Goal: Task Accomplishment & Management: Complete application form

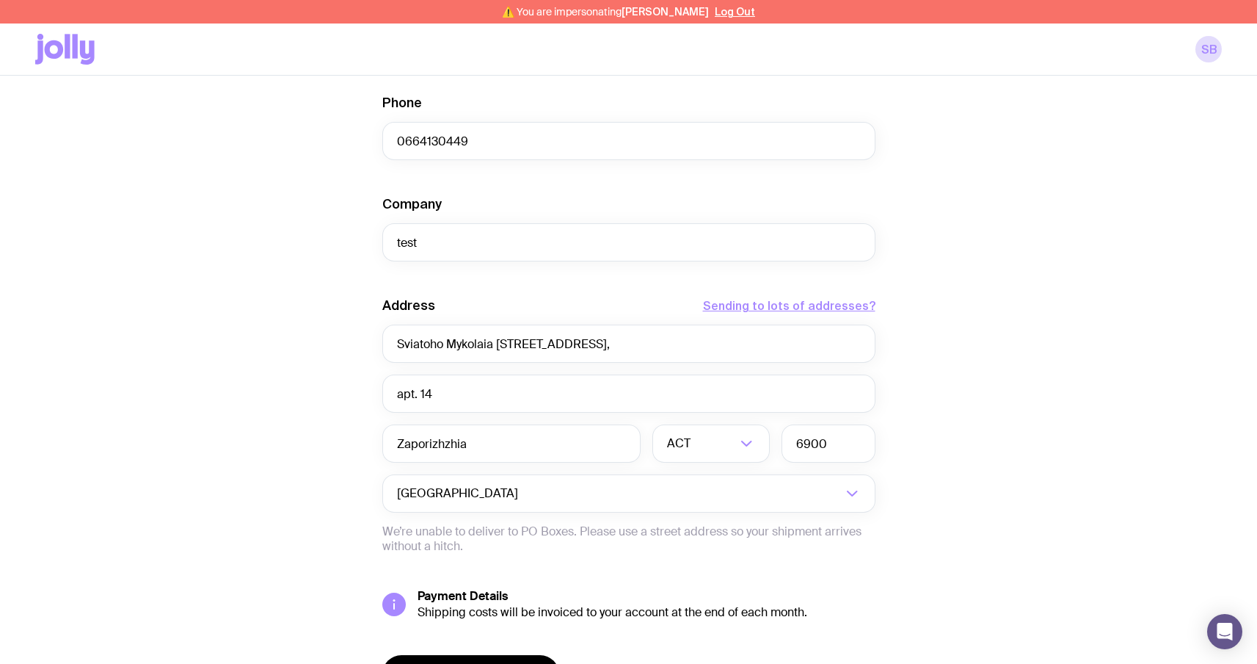
click at [86, 56] on icon at bounding box center [87, 52] width 15 height 24
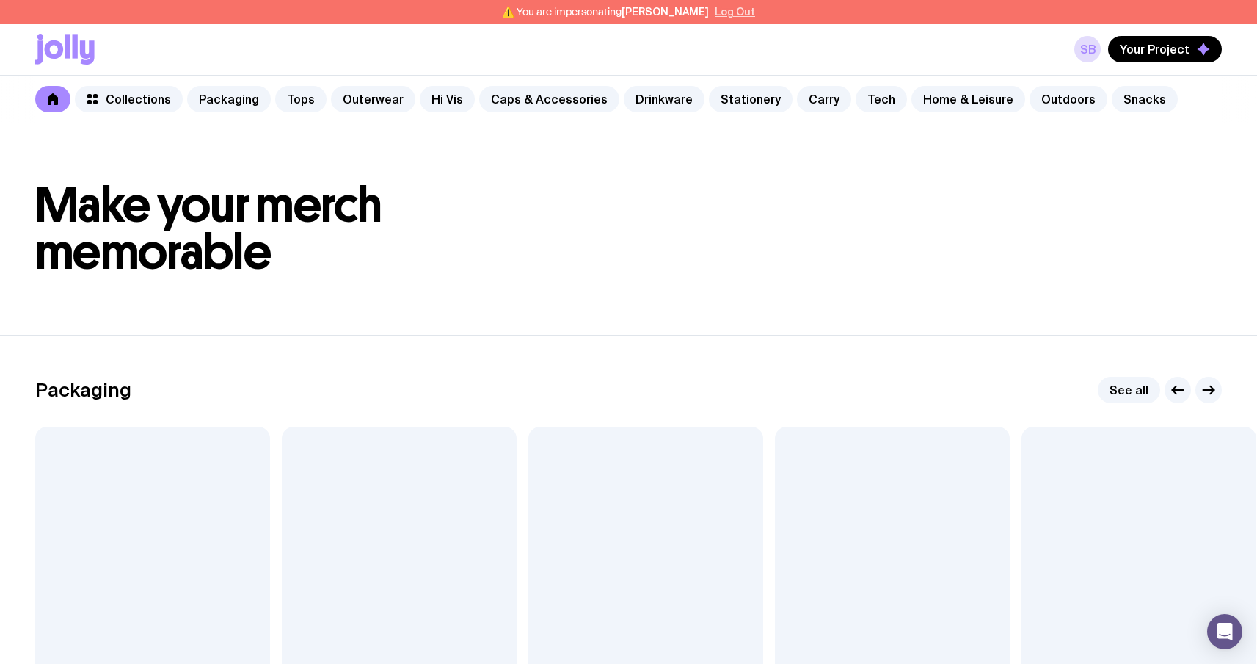
click at [715, 9] on button "Log Out" at bounding box center [735, 12] width 40 height 12
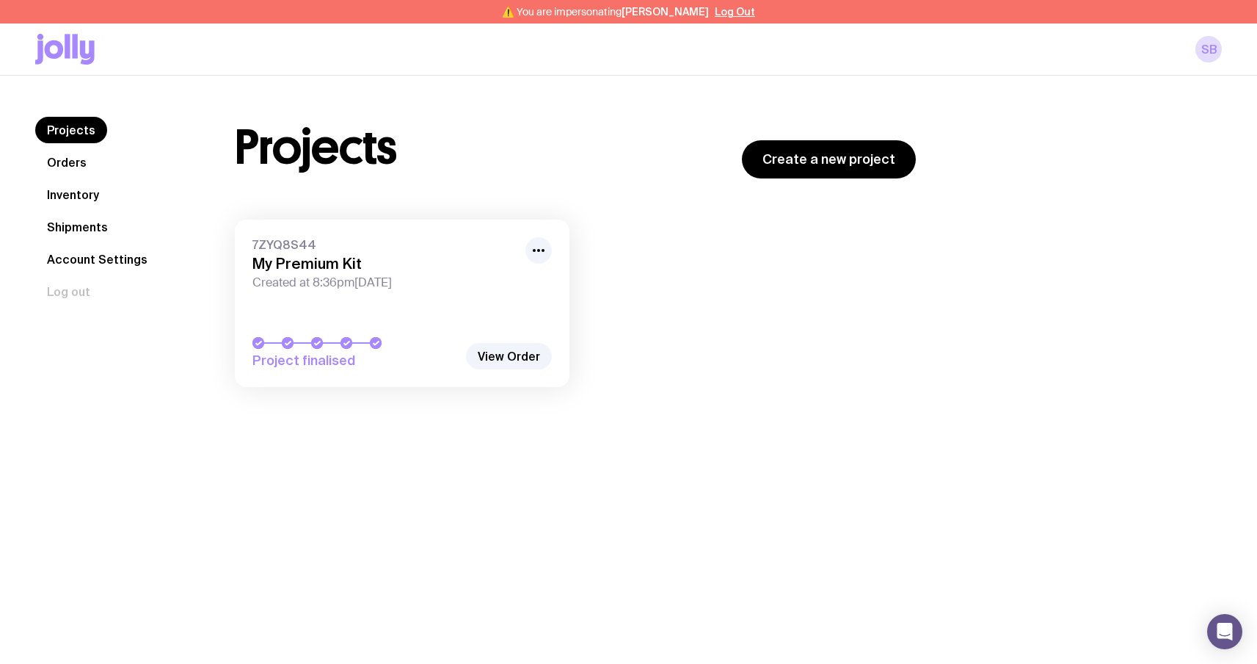
click at [94, 188] on link "Inventory" at bounding box center [73, 194] width 76 height 26
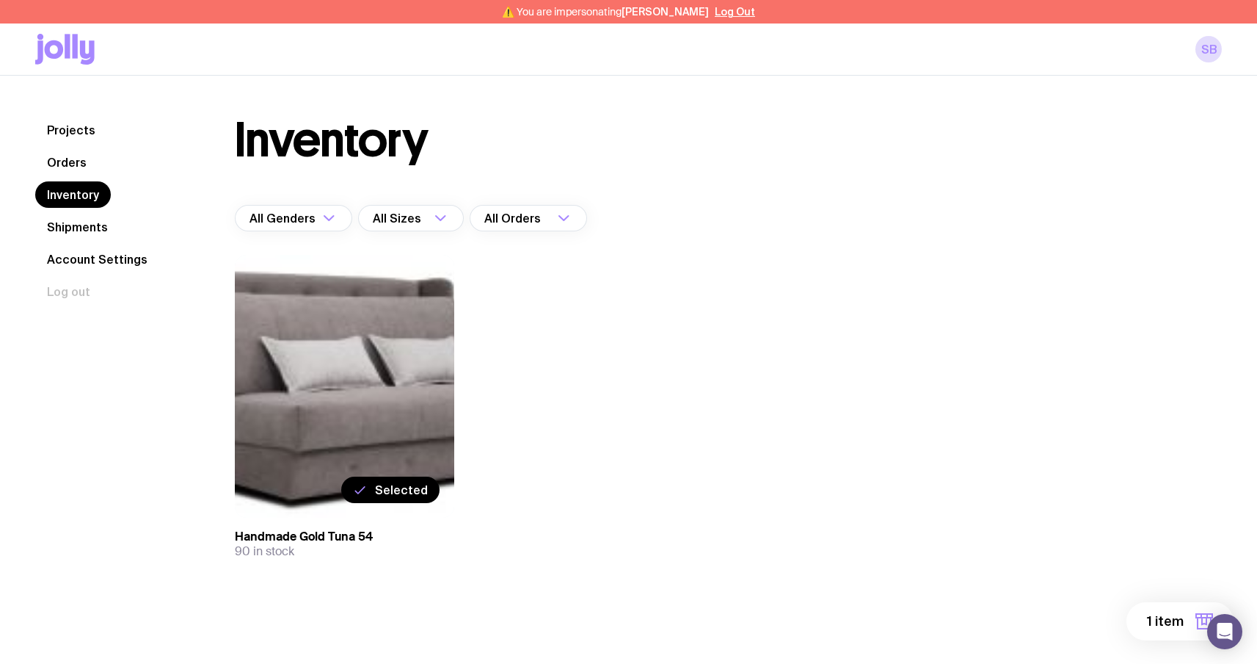
click at [396, 495] on span "Selected" at bounding box center [401, 489] width 53 height 15
click at [0, 0] on input "Selected" at bounding box center [0, 0] width 0 height 0
click at [402, 481] on label "Select" at bounding box center [409, 489] width 62 height 26
click at [0, 0] on input "Select" at bounding box center [0, 0] width 0 height 0
click at [1154, 621] on span "1 item" at bounding box center [1165, 621] width 37 height 18
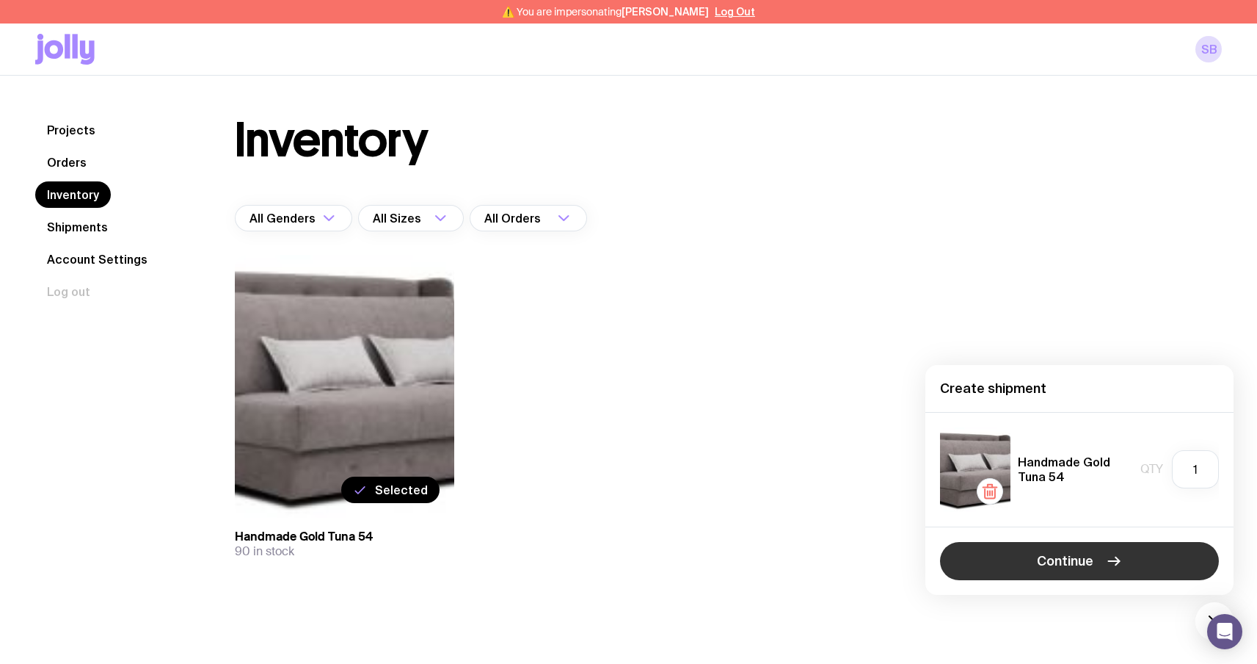
click at [1111, 555] on icon "button" at bounding box center [1114, 561] width 18 height 18
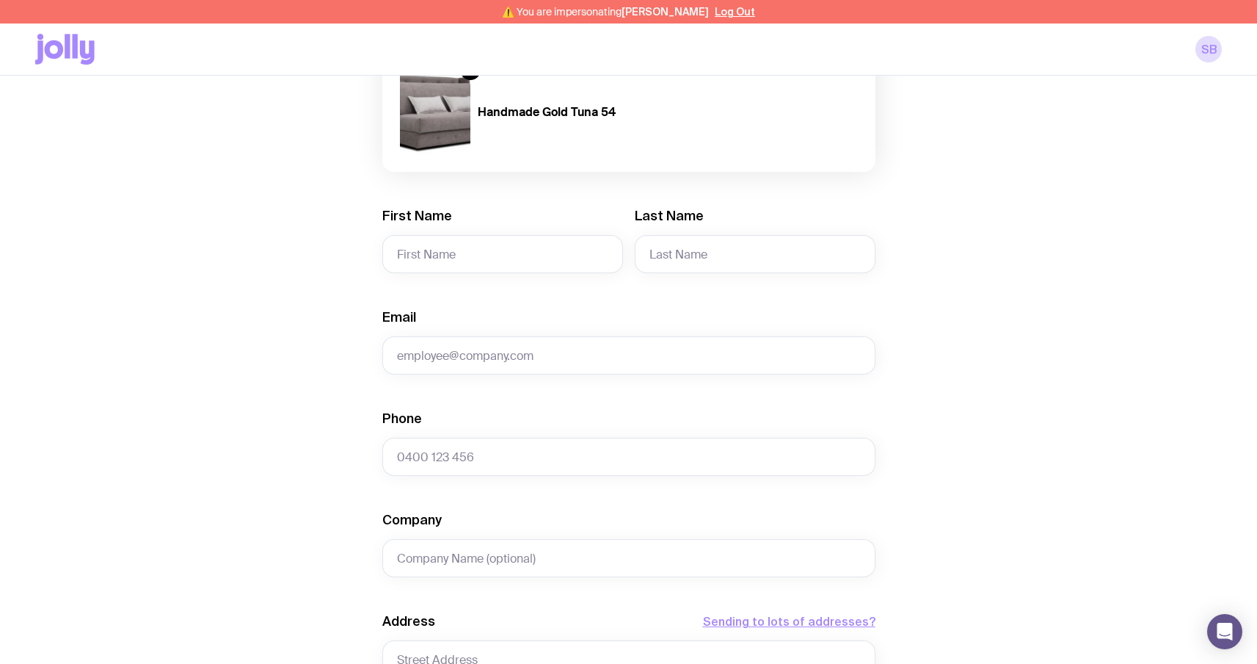
scroll to position [207, 0]
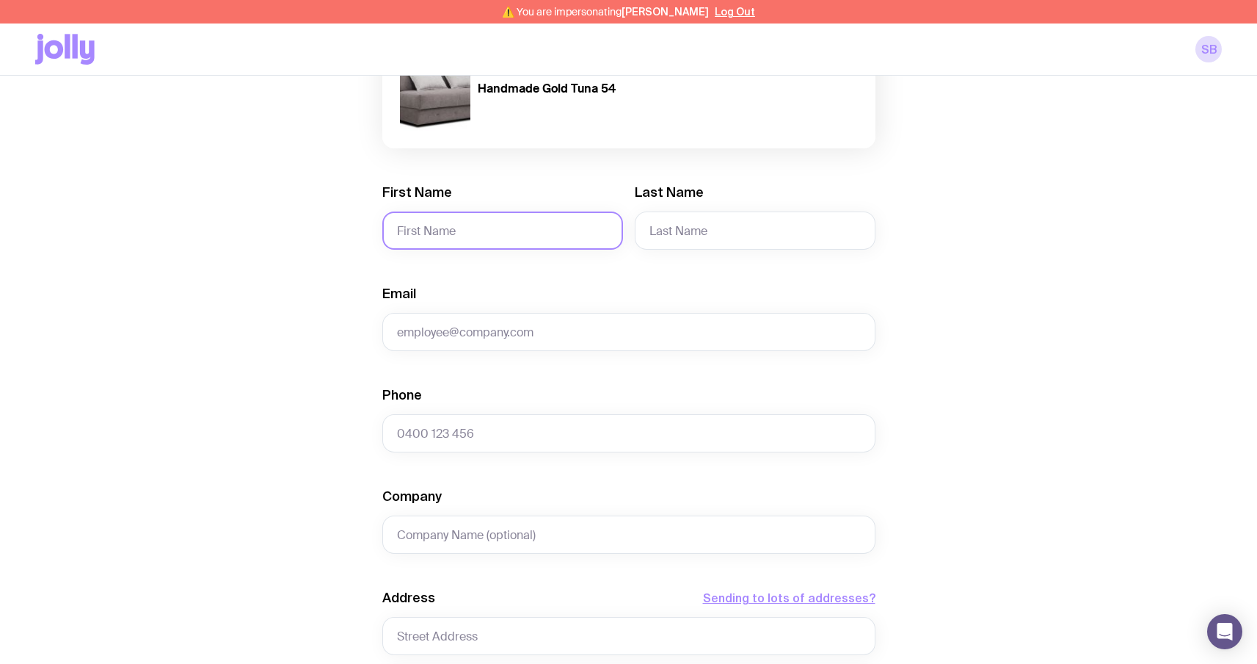
click at [539, 225] on input "First Name" at bounding box center [502, 230] width 241 height 38
type input "Serhii"
type input "Brykov"
type input "sergbrikov@gmail.com"
type input "0664130449"
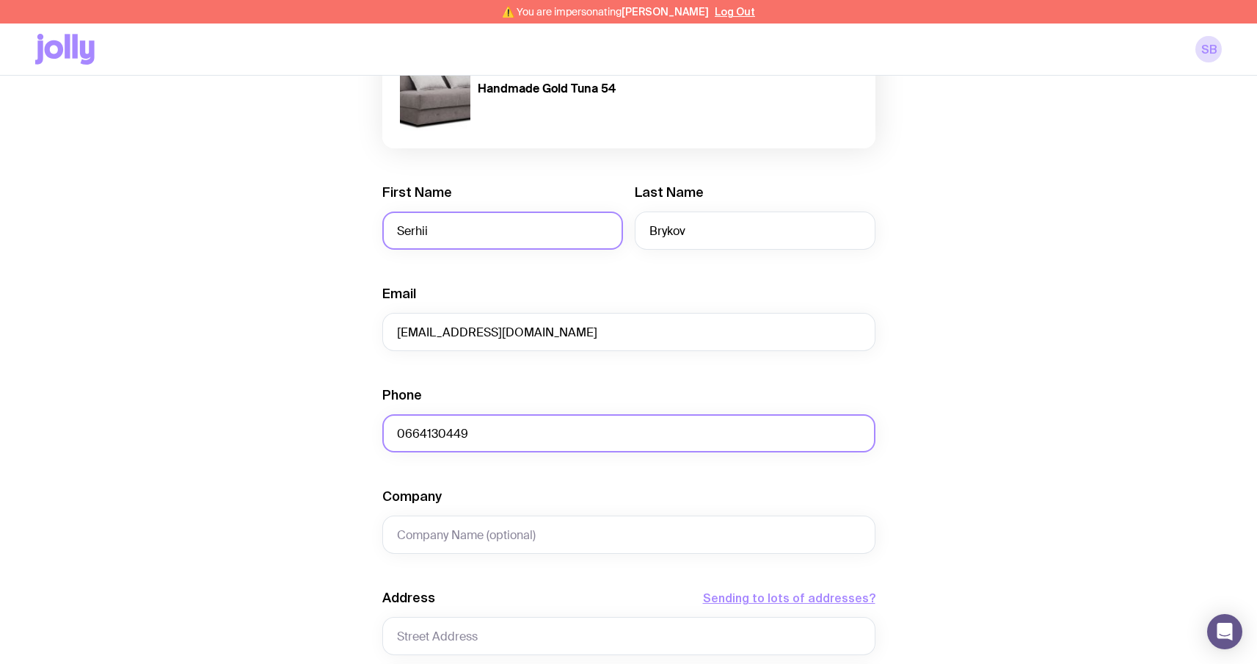
type input "test"
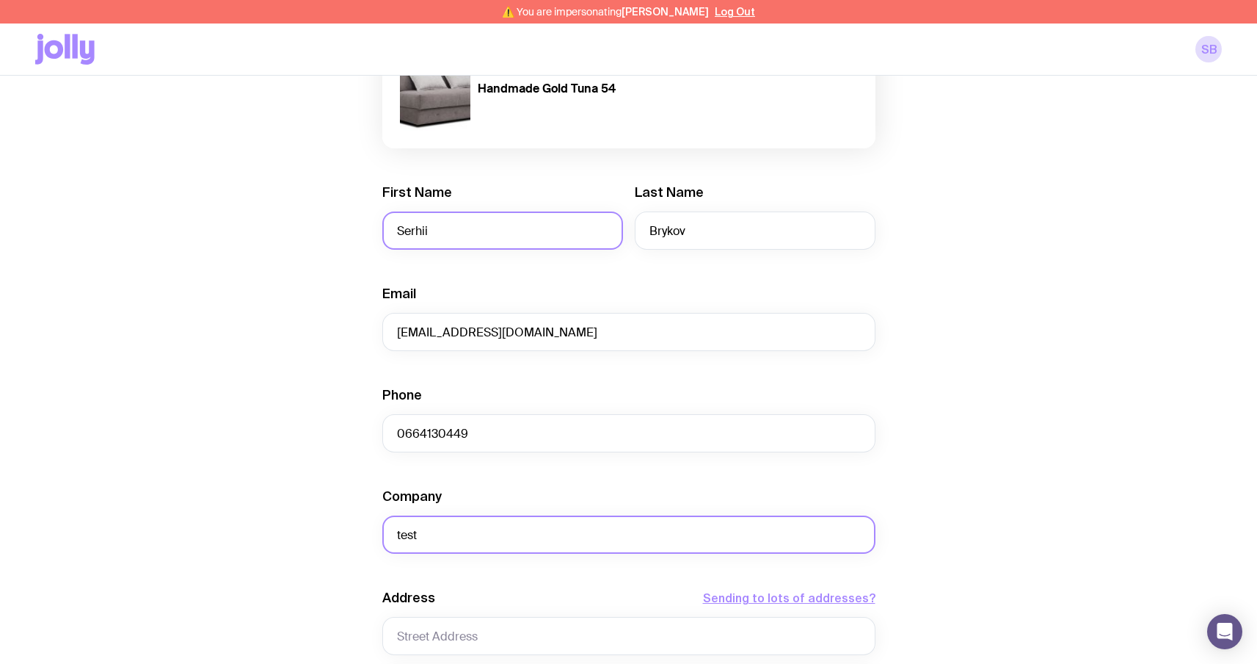
type input "Sviatoho Mykolaia St 67, apt. 14"
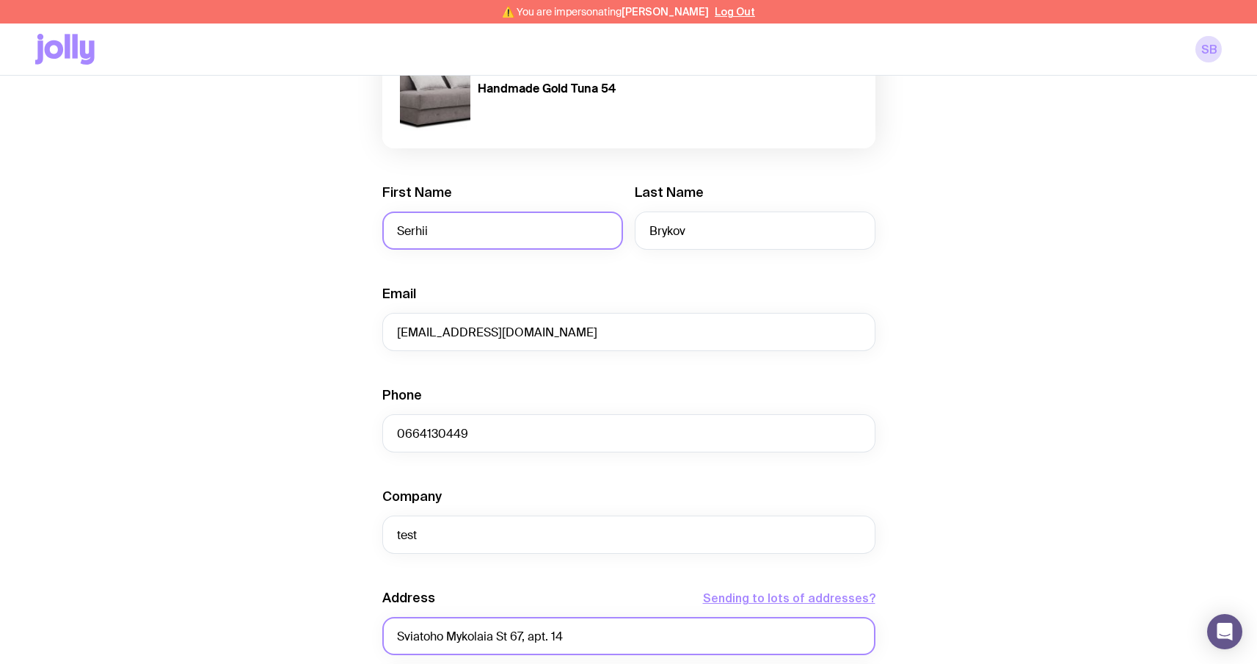
type input "Zaporizhzhia"
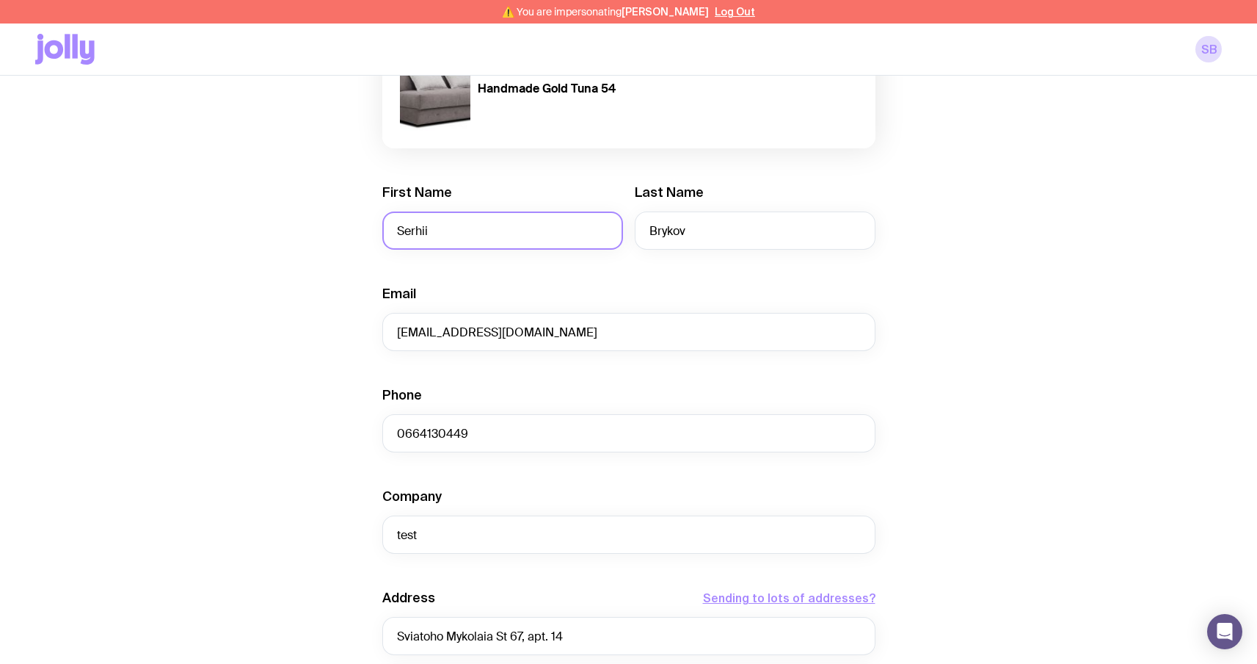
type input "6900"
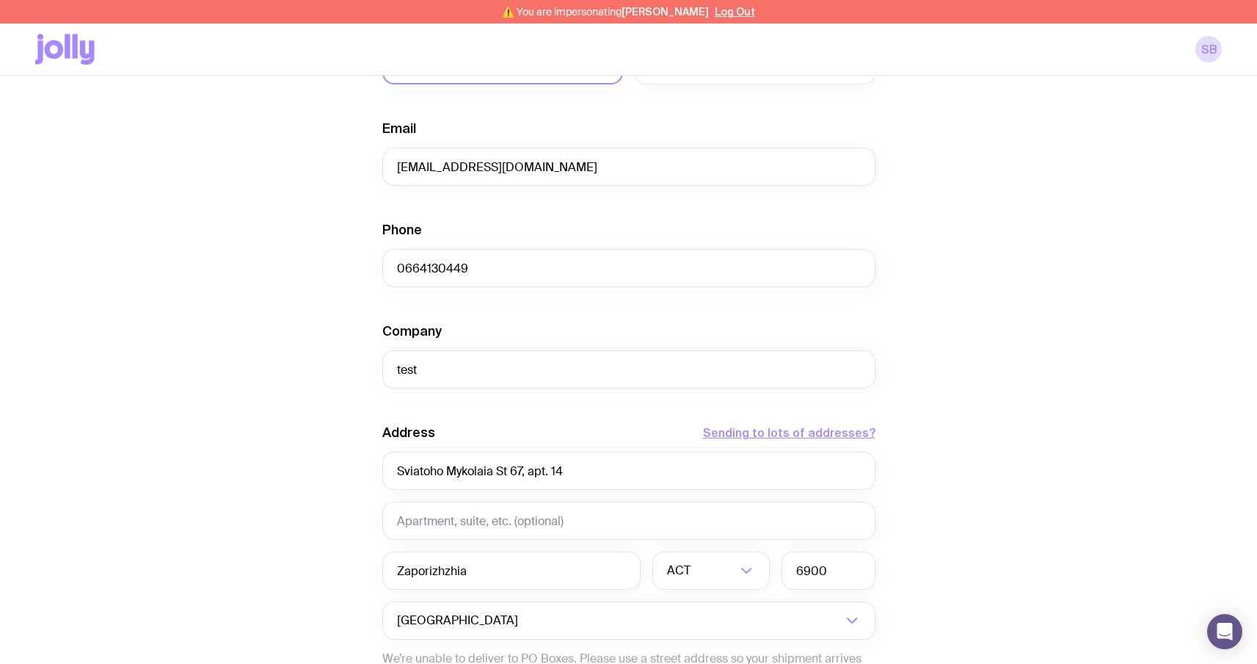
scroll to position [384, 0]
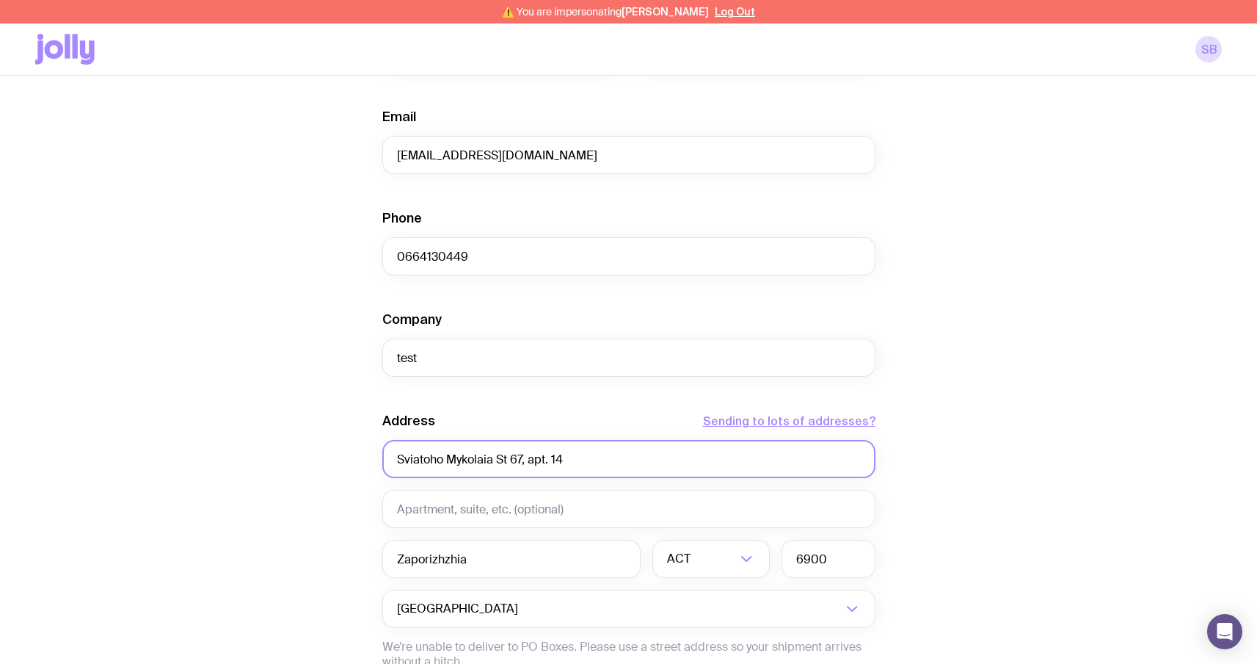
drag, startPoint x: 526, startPoint y: 462, endPoint x: 617, endPoint y: 462, distance: 91.0
click at [616, 462] on input "Sviatoho Mykolaia St 67, apt. 14" at bounding box center [628, 459] width 493 height 38
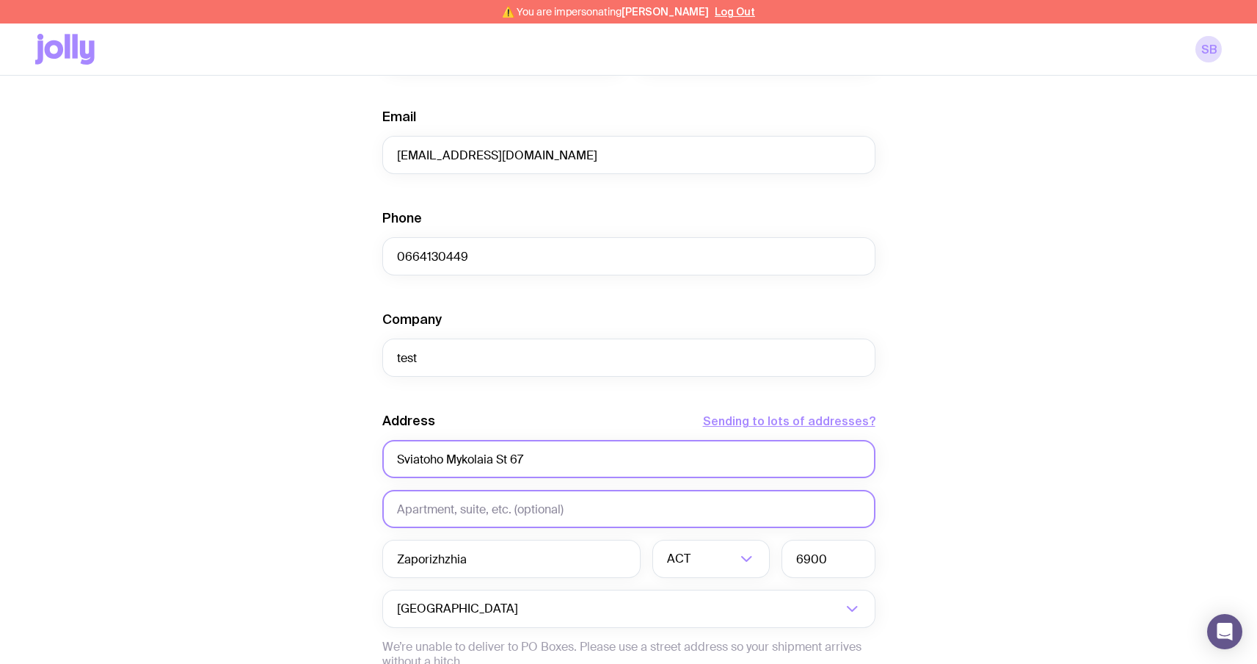
type input "Sviatoho Mykolaia St 67"
click at [424, 512] on input "text" at bounding box center [628, 509] width 493 height 38
paste input "apt. 14"
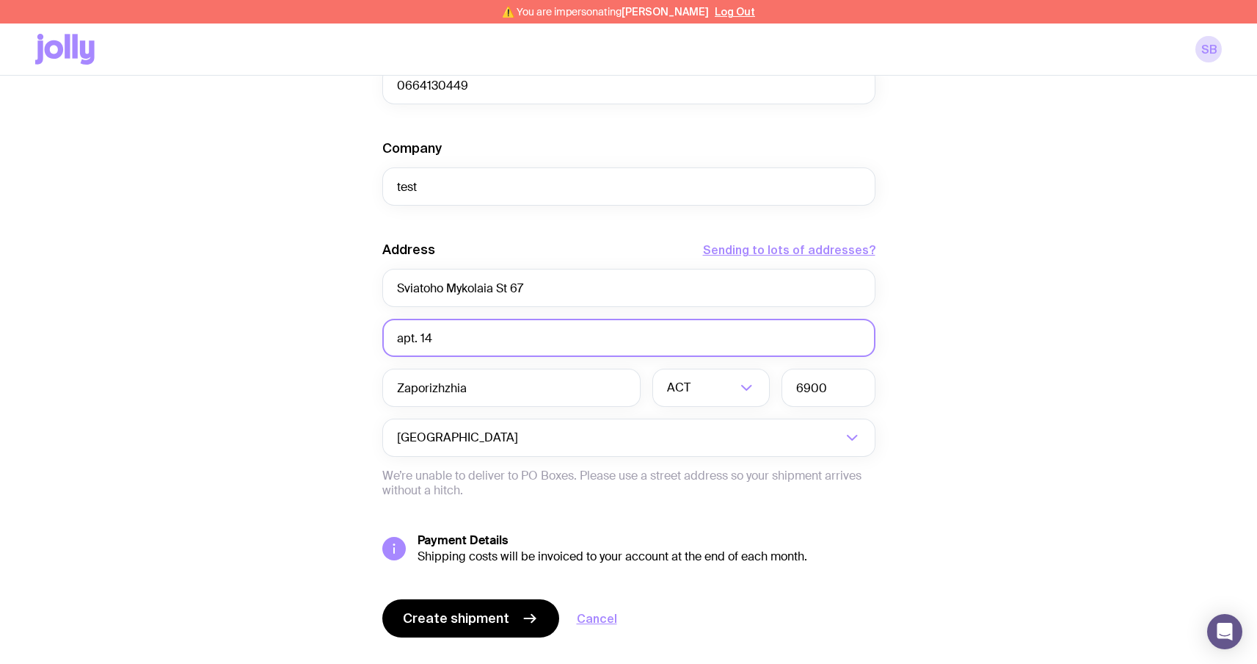
scroll to position [571, 0]
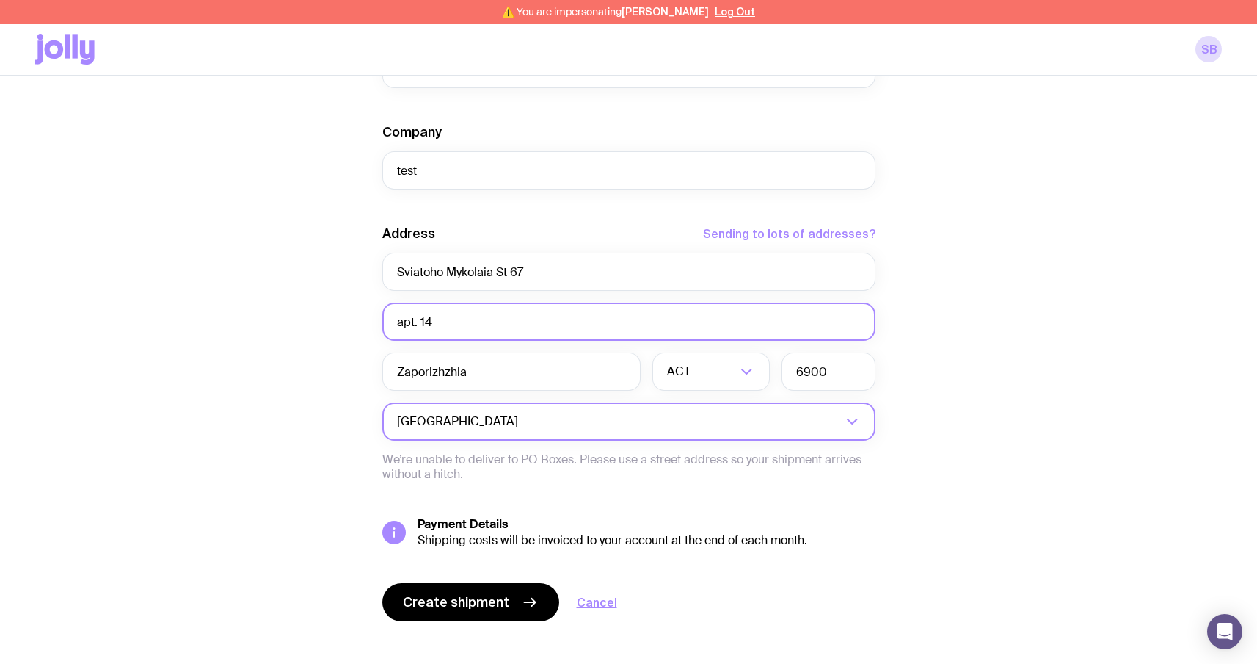
type input "apt. 14"
click at [762, 415] on input "Search for option" at bounding box center [681, 421] width 321 height 38
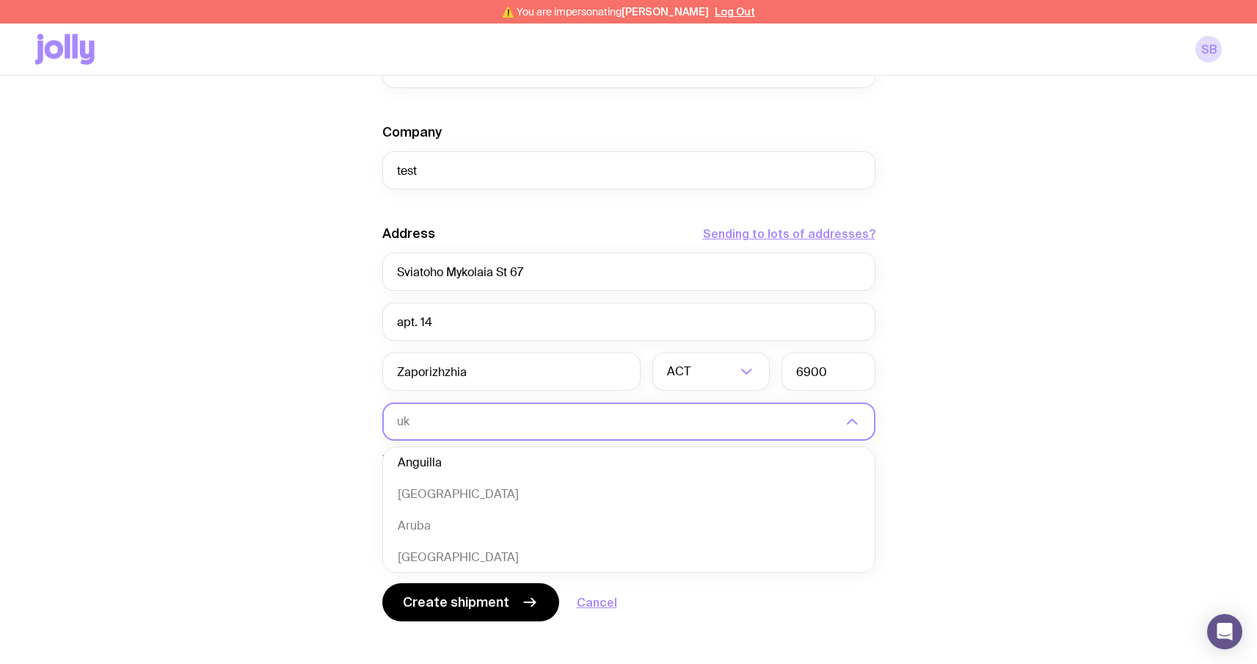
scroll to position [0, 0]
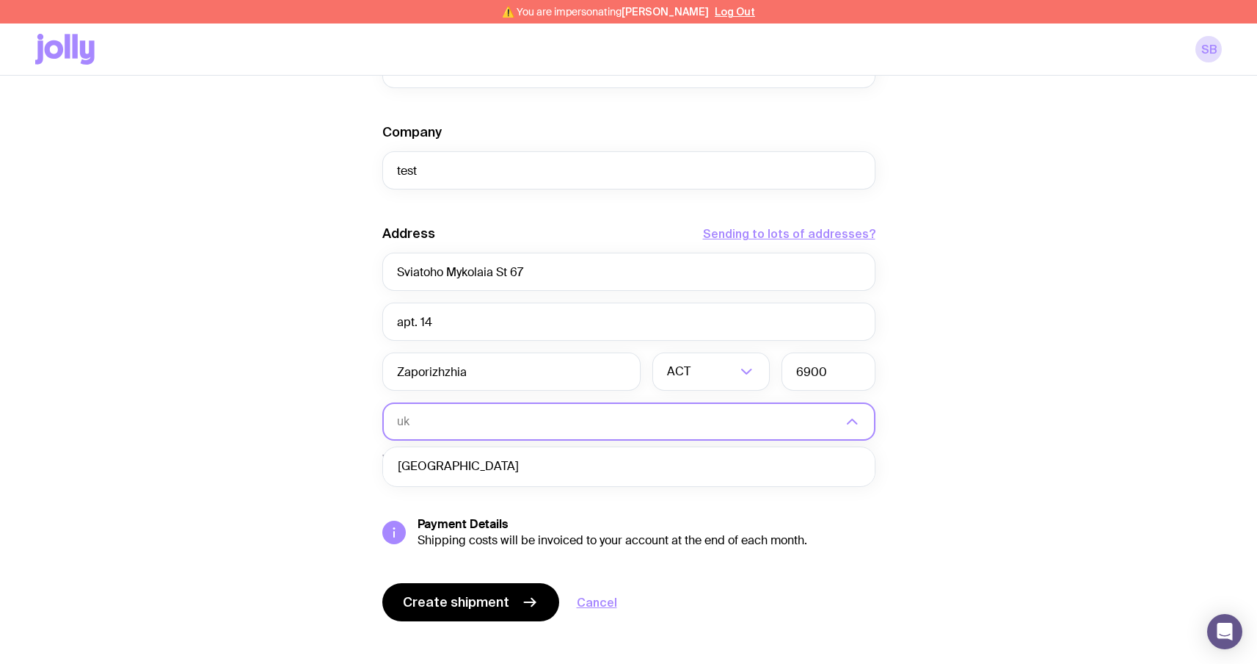
click at [598, 458] on li "Ukraine" at bounding box center [629, 467] width 492 height 32
type input "uk"
click at [835, 375] on input "6900" at bounding box center [829, 371] width 94 height 38
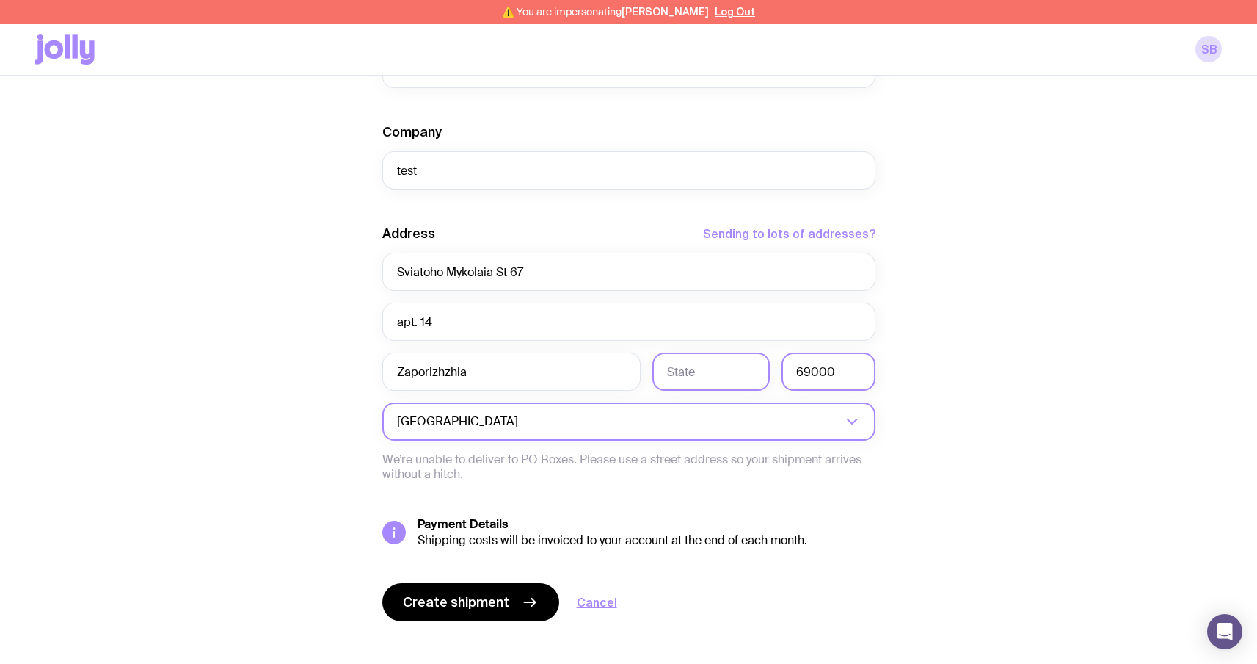
type input "69000"
click at [704, 377] on input "text" at bounding box center [711, 371] width 117 height 38
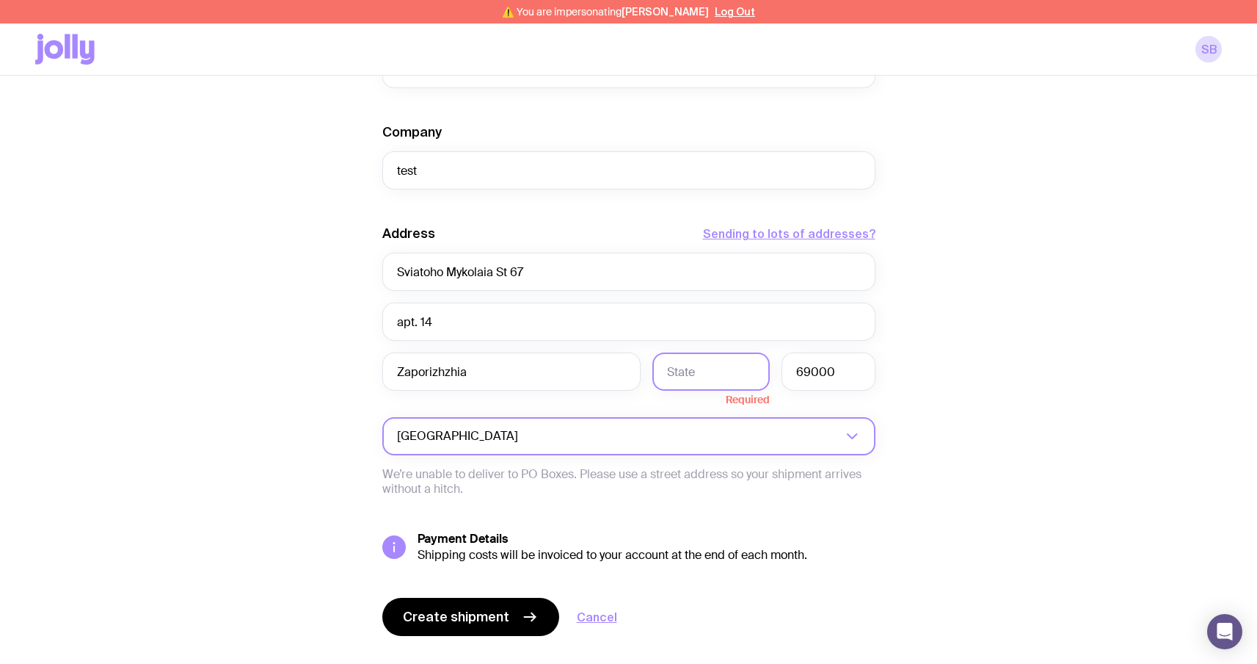
paste input "Zaporiz'ka oblast"
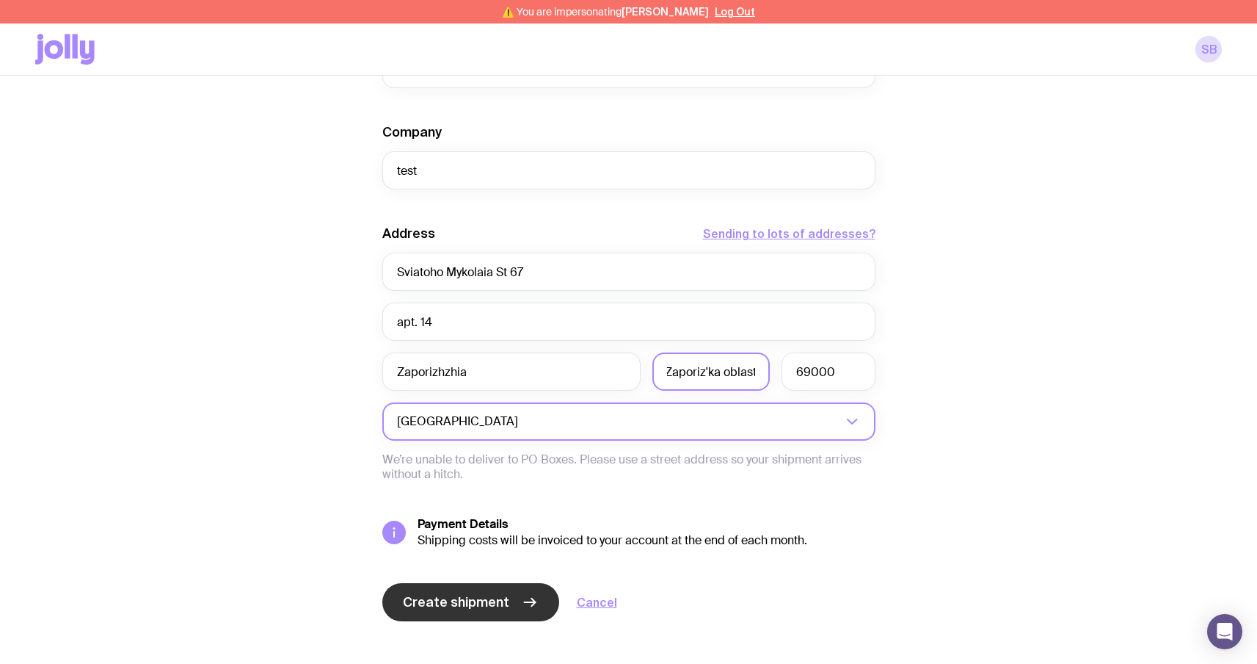
type input "Zaporiz'ka oblast"
click at [464, 601] on span "Create shipment" at bounding box center [456, 602] width 106 height 18
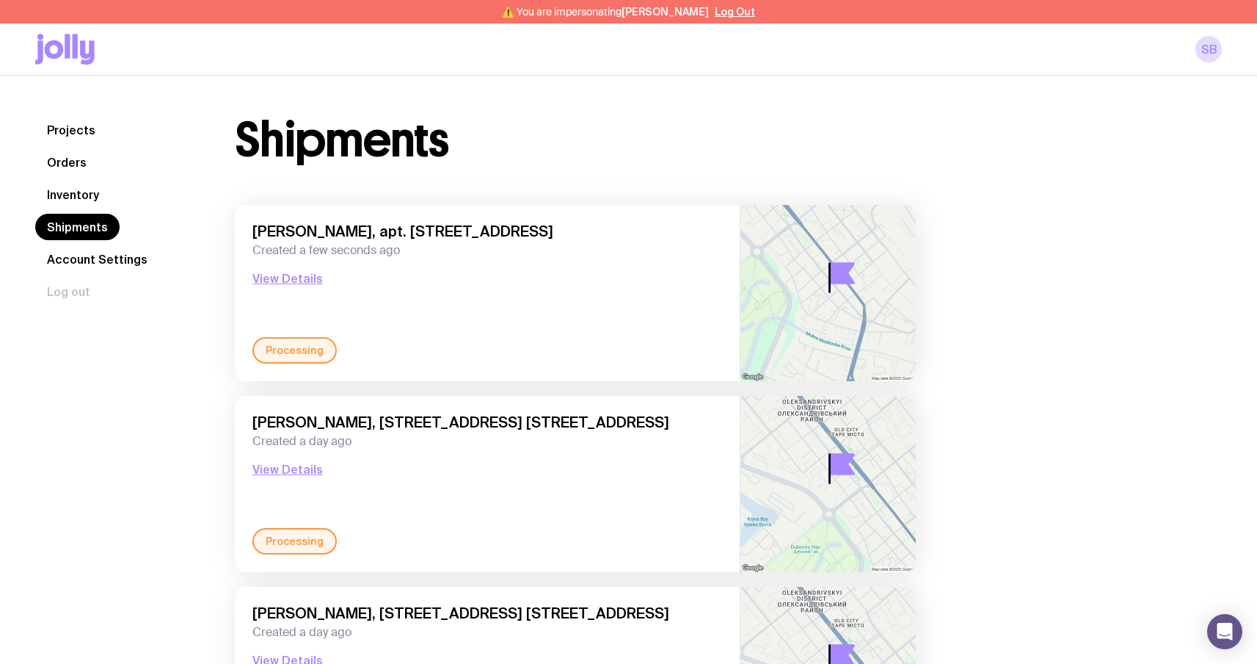
click at [84, 195] on link "Inventory" at bounding box center [73, 194] width 76 height 26
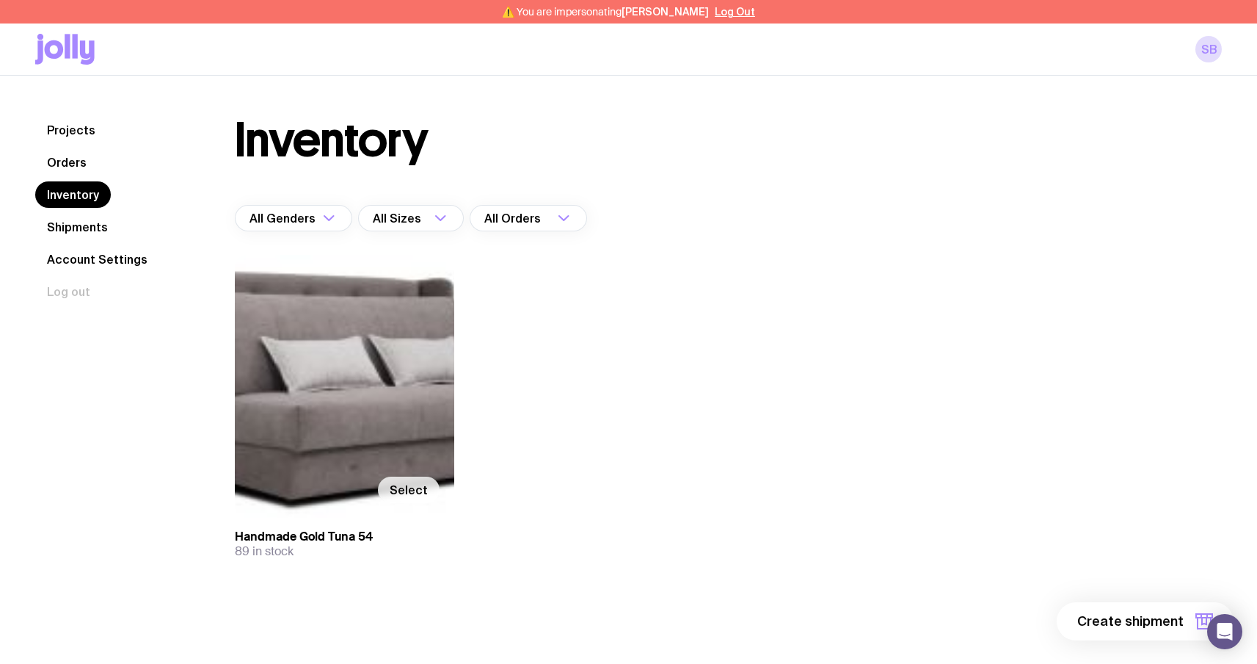
click at [401, 487] on span "Select" at bounding box center [409, 489] width 38 height 15
click at [0, 0] on input "Select" at bounding box center [0, 0] width 0 height 0
click at [1152, 619] on span "1 item" at bounding box center [1165, 621] width 37 height 18
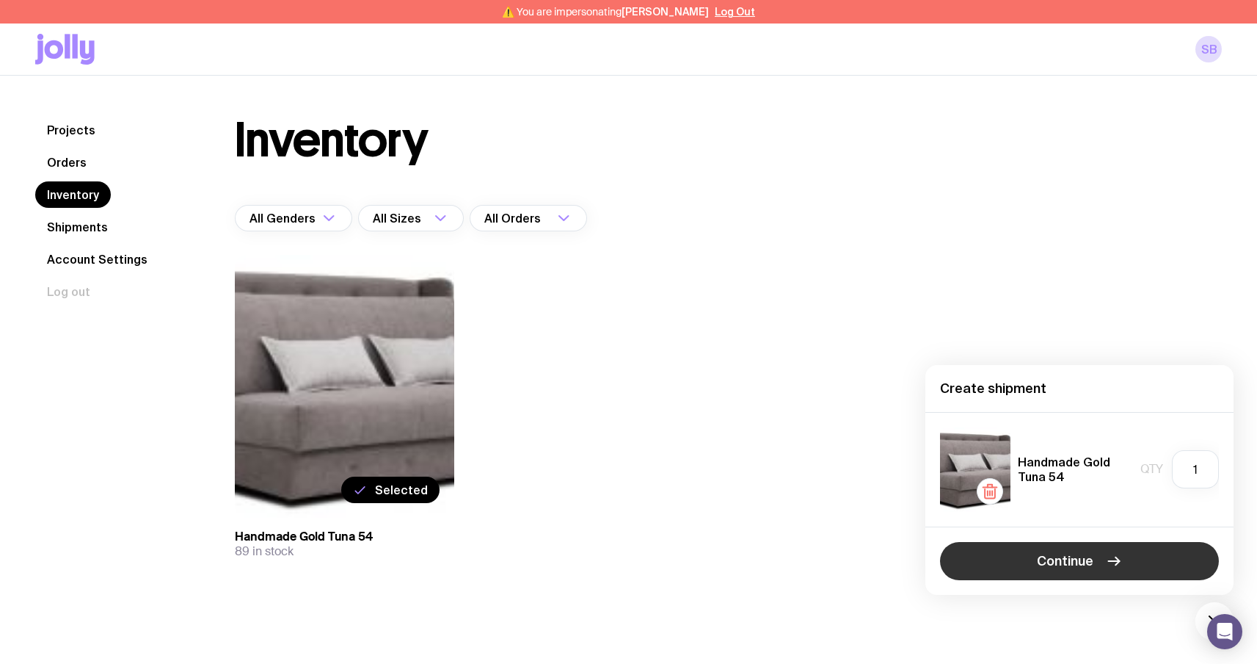
click at [1136, 550] on button "Continue" at bounding box center [1079, 561] width 279 height 38
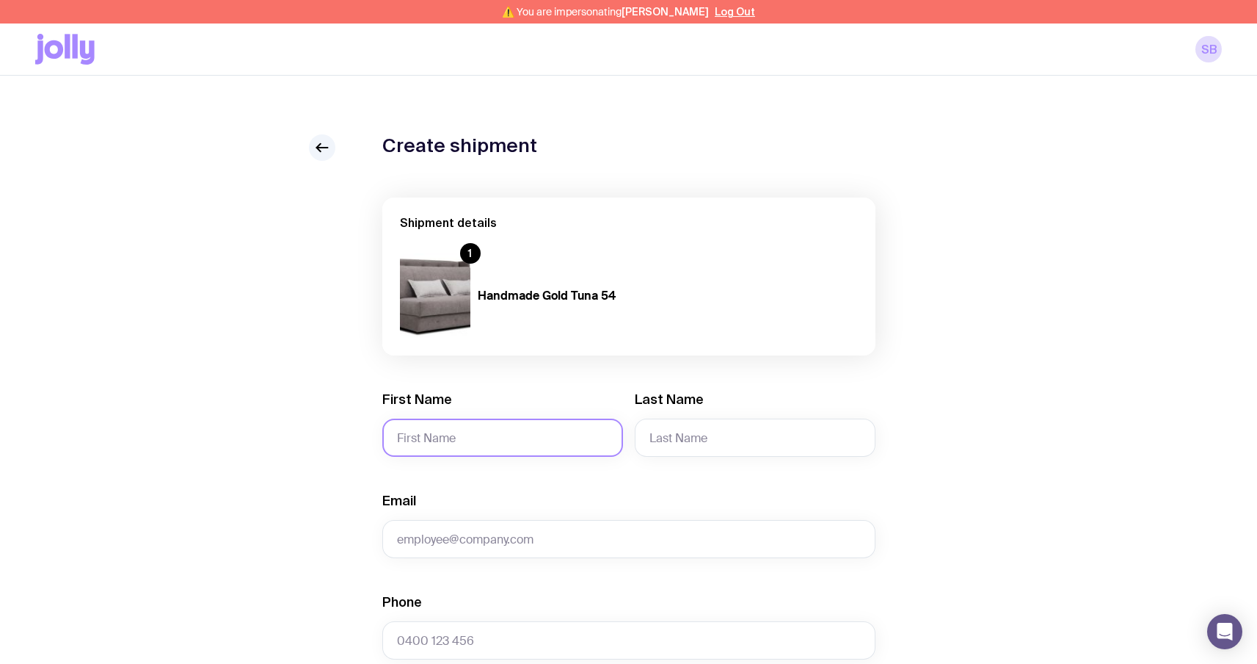
click at [494, 429] on input "First Name" at bounding box center [502, 437] width 241 height 38
type input "Serhii"
type input "Brykov"
type input "sergbrikov@gmail.com"
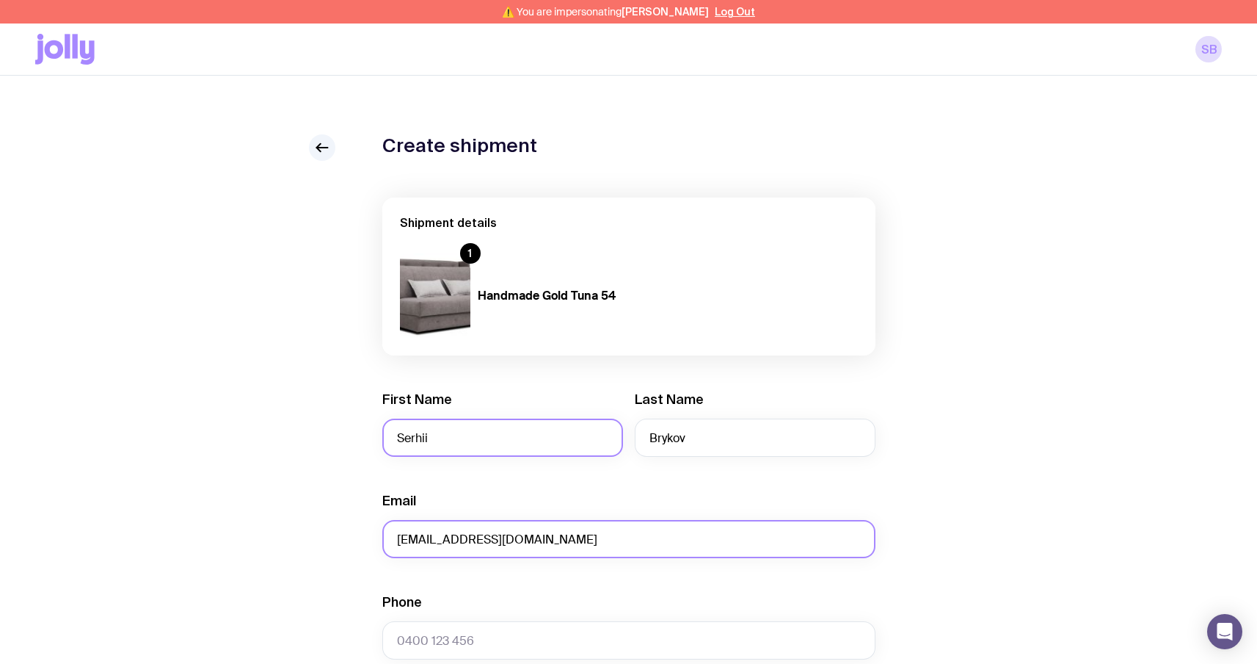
type input "0664130449"
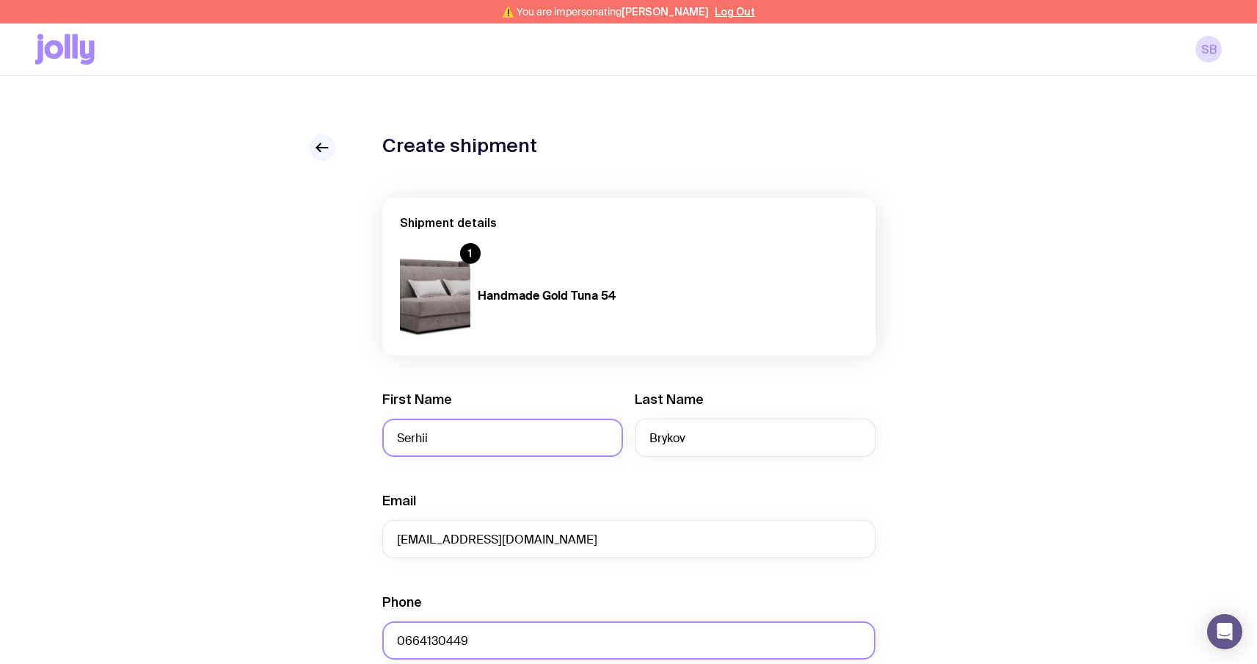
type input "test"
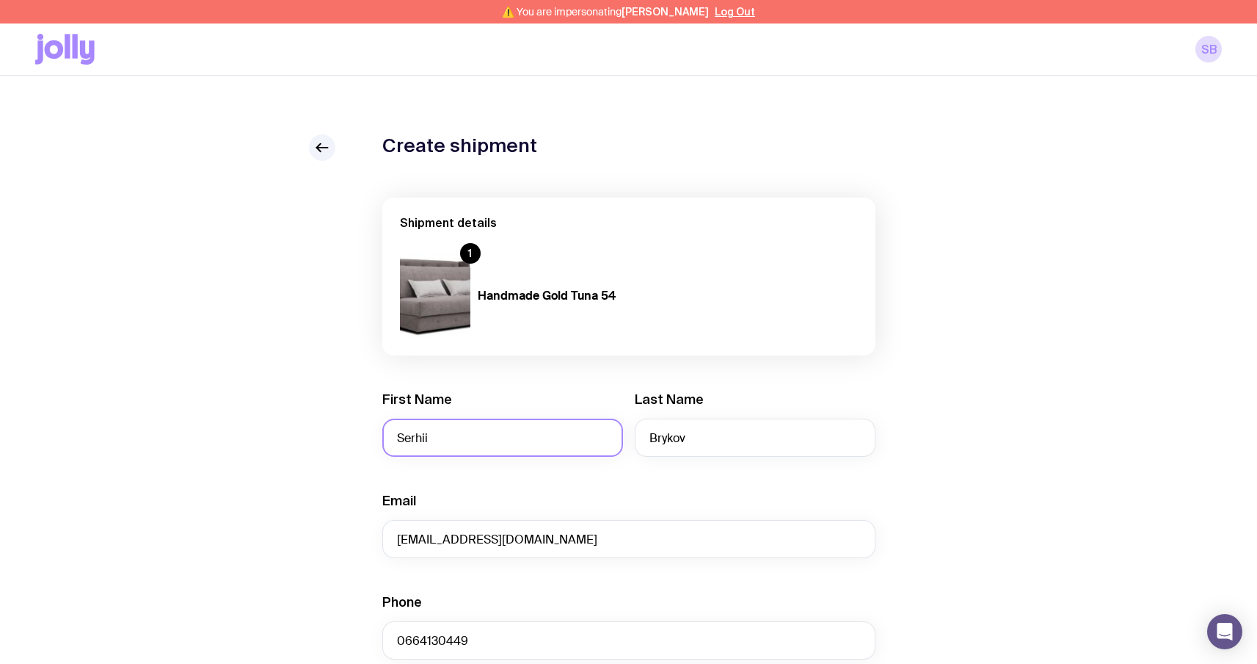
type input "Sviatoho Mykolaia St 67, apt. 14"
type input "Zaporizhzhia"
type input "6900"
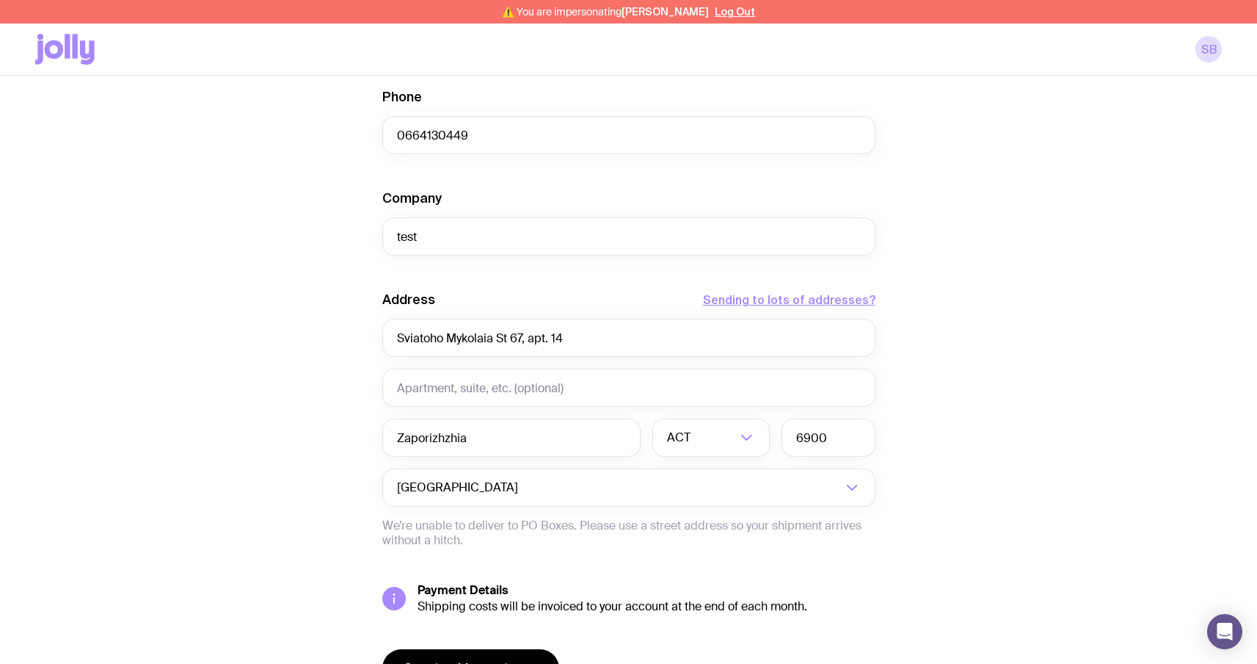
scroll to position [521, 0]
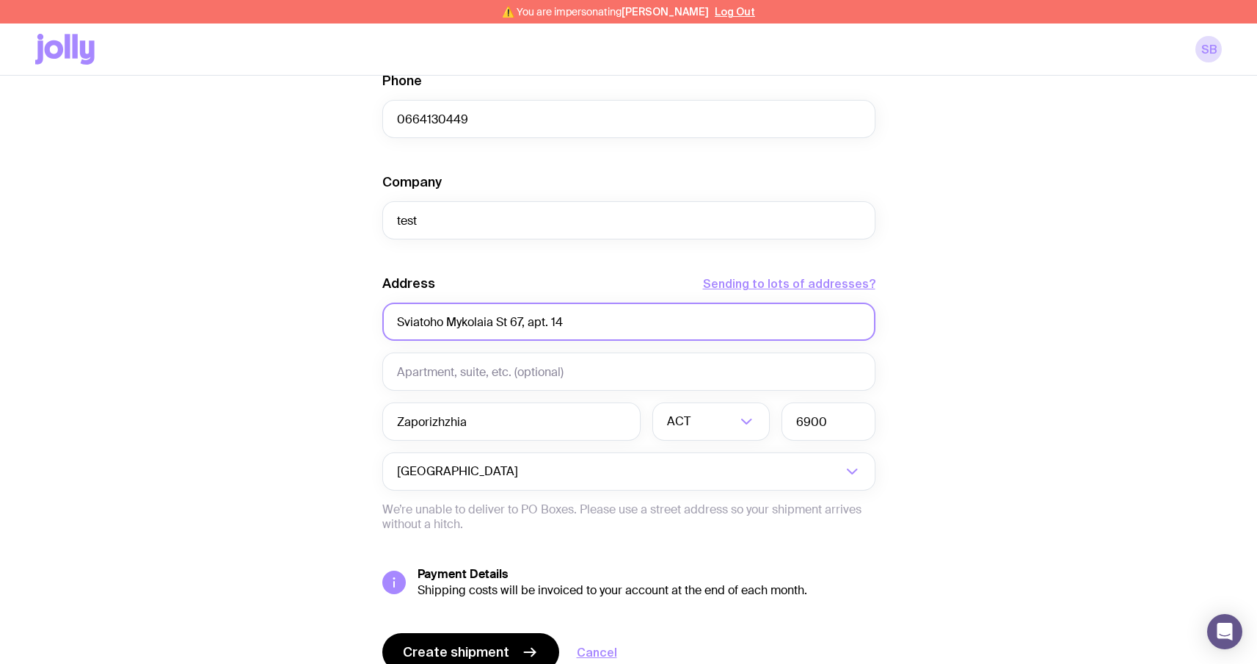
drag, startPoint x: 587, startPoint y: 317, endPoint x: 128, endPoint y: 311, distance: 458.8
click at [130, 311] on div "Create shipment Shipment details 1 Handmade Gold Tuna 54 First Name Serhii Last…" at bounding box center [628, 171] width 1187 height 1116
paste input "Unit 14, 67 George Street, Sydney NSW 2000, Australia"
drag, startPoint x: 435, startPoint y: 323, endPoint x: 357, endPoint y: 324, distance: 78.5
click at [357, 324] on div "Create shipment Shipment details 1 Handmade Gold Tuna 54 First Name Serhii Last…" at bounding box center [628, 171] width 1187 height 1116
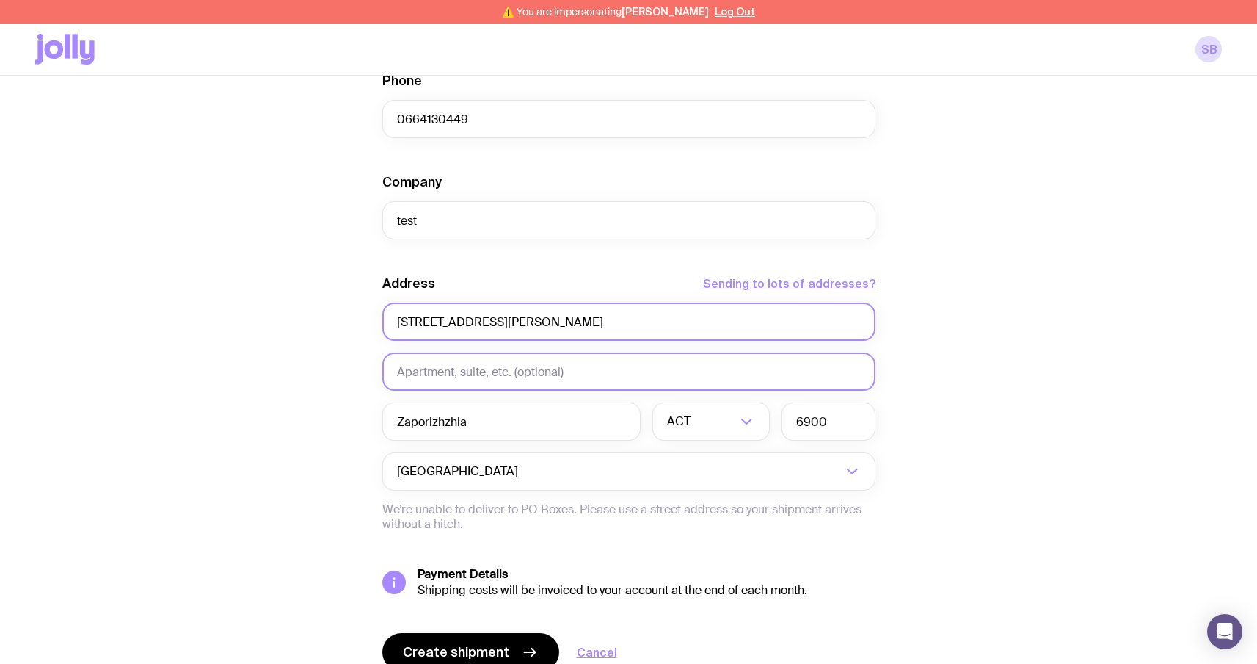
type input "67 George Street, Sydney NSW 2000, Australia"
click at [463, 367] on input "text" at bounding box center [628, 371] width 493 height 38
paste input "Unit 14,"
type input "Unit 14,"
click at [548, 323] on input "67 George Street, Sydney NSW 2000, Australia" at bounding box center [628, 321] width 493 height 38
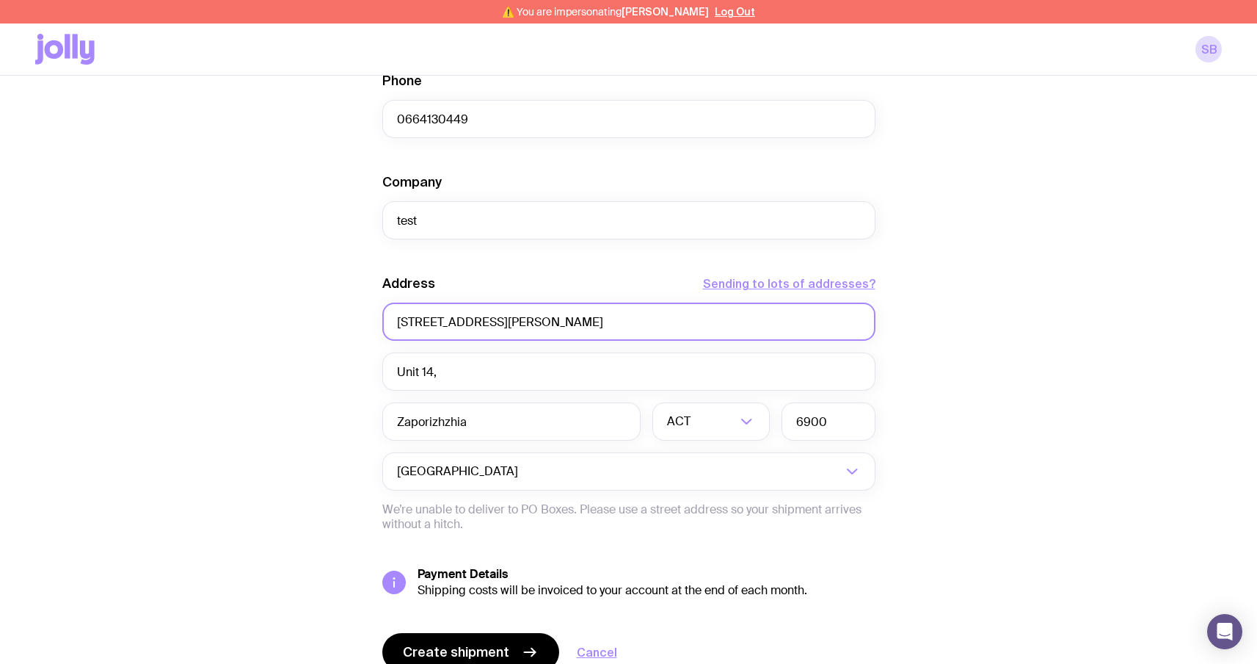
click at [548, 323] on input "67 George Street, Sydney NSW 2000, Australia" at bounding box center [628, 321] width 493 height 38
click at [694, 425] on input "Search for option" at bounding box center [715, 421] width 43 height 38
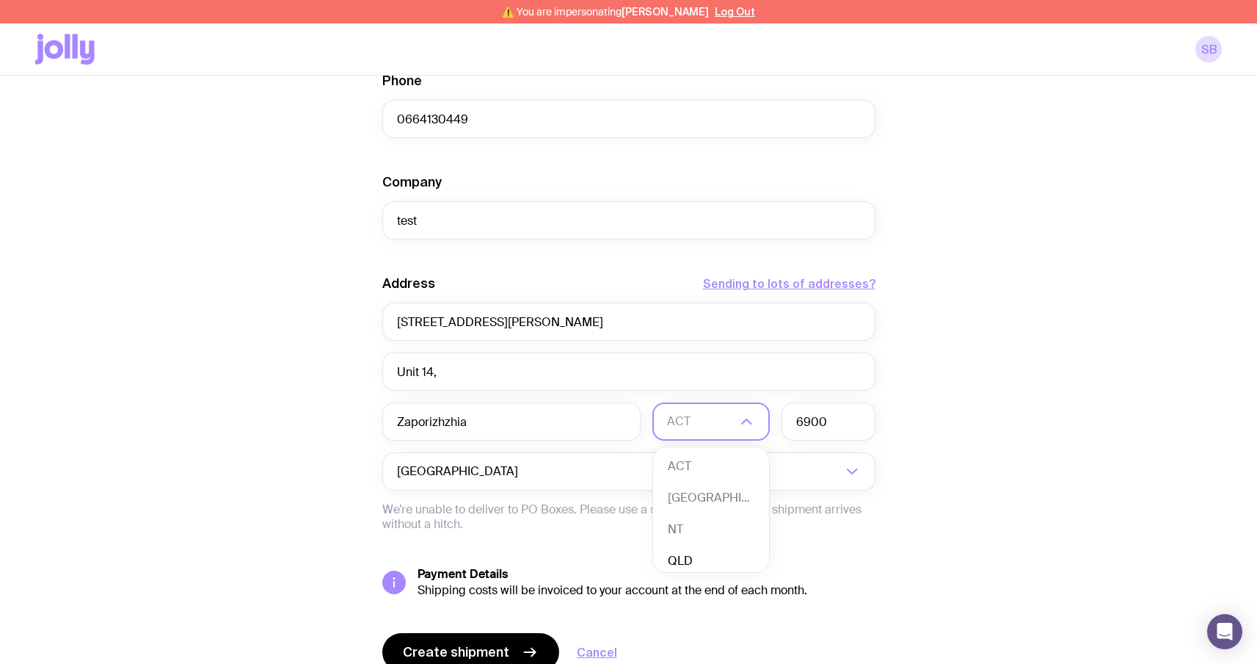
scroll to position [4, 0]
click at [688, 497] on li "NSW" at bounding box center [711, 495] width 116 height 32
drag, startPoint x: 685, startPoint y: 327, endPoint x: 534, endPoint y: 320, distance: 150.6
click at [534, 320] on input "67 George Street, Sydney NSW 2000, Australia" at bounding box center [628, 321] width 493 height 38
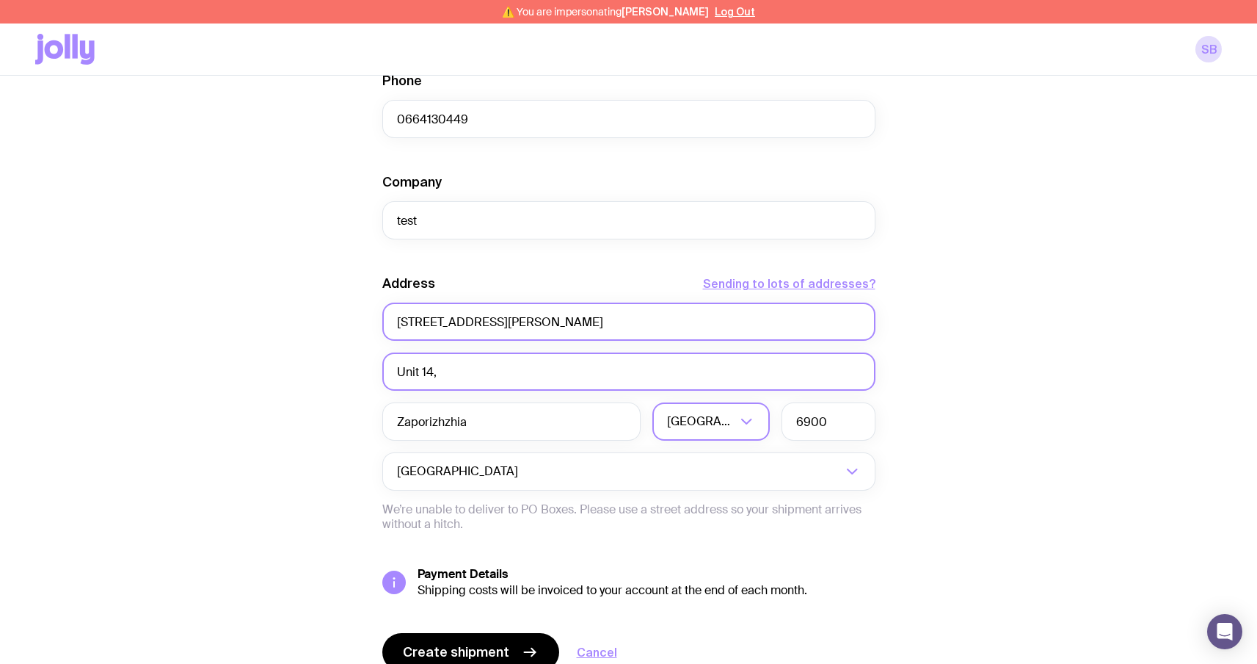
type input "67 George Street, Sydney"
click at [533, 371] on input "Unit 14," at bounding box center [628, 371] width 493 height 38
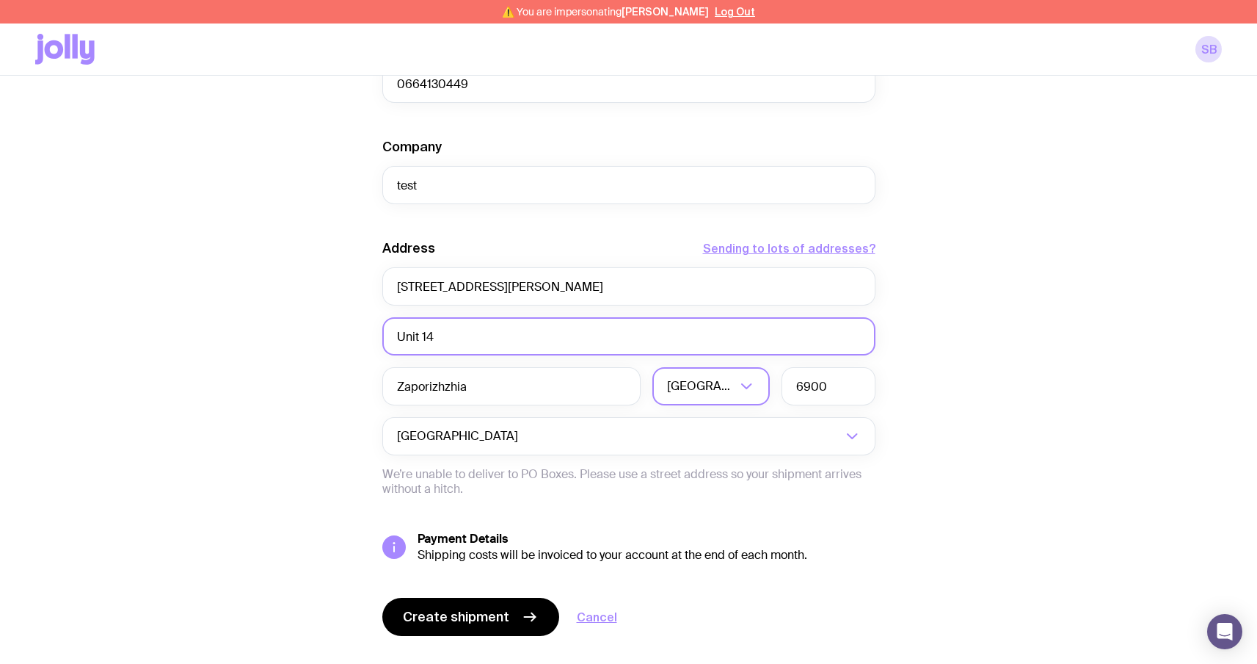
scroll to position [587, 0]
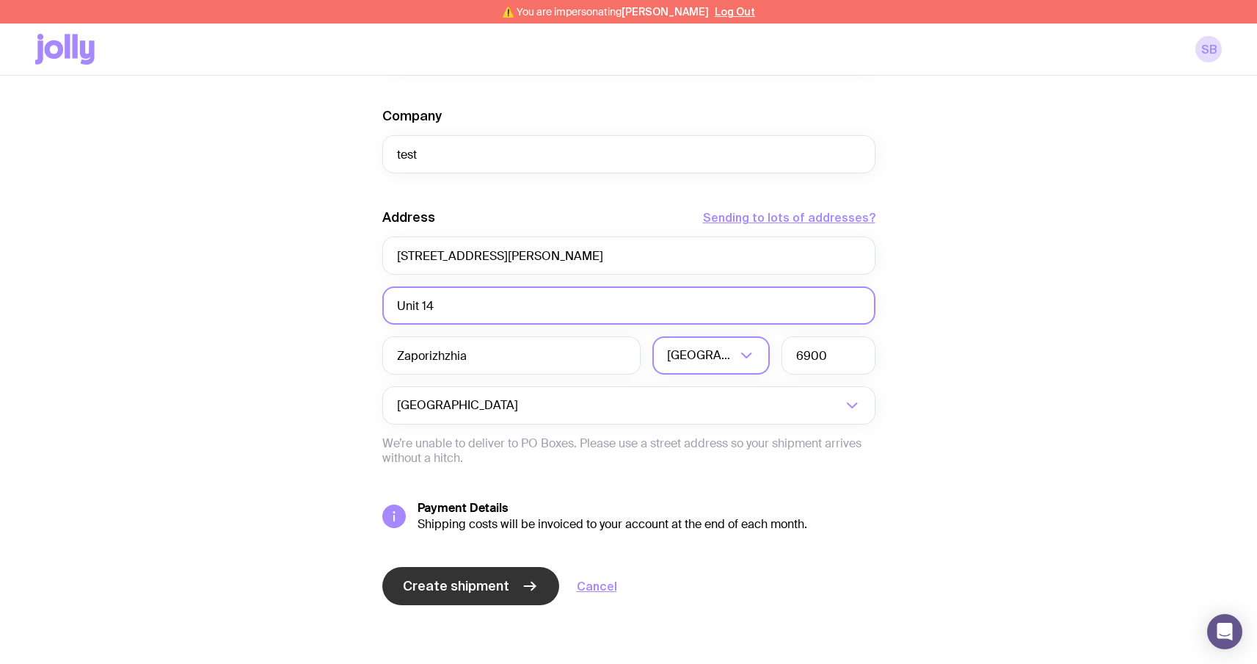
type input "Unit 14"
click at [489, 590] on span "Create shipment" at bounding box center [456, 586] width 106 height 18
